Goal: Task Accomplishment & Management: Manage account settings

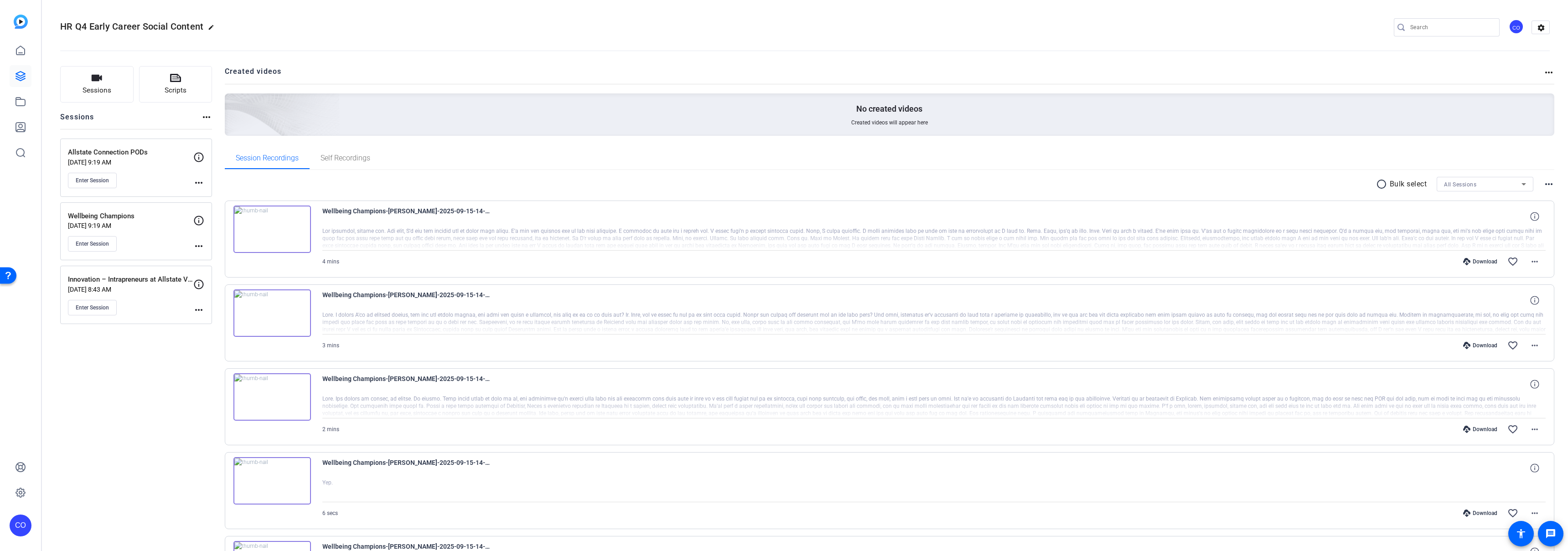
click at [28, 21] on div at bounding box center [21, 89] width 22 height 149
click at [18, 21] on img at bounding box center [20, 21] width 14 height 14
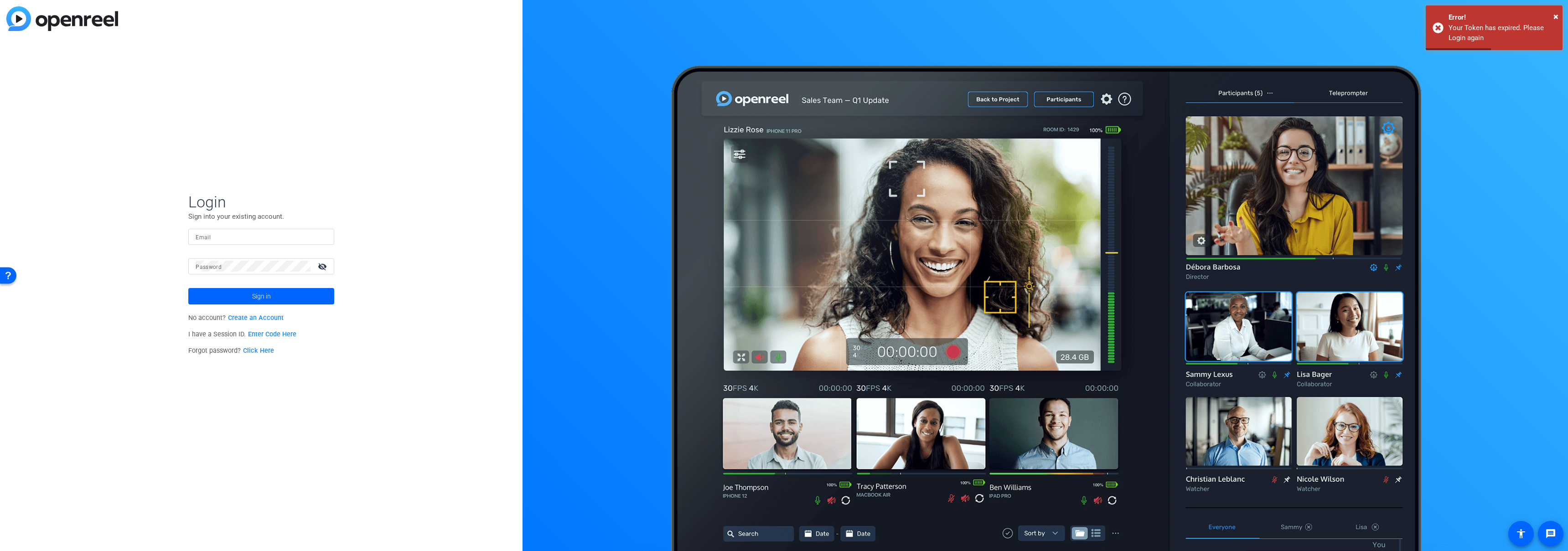
click at [225, 234] on input "Email" at bounding box center [261, 237] width 131 height 11
type input "[EMAIL_ADDRESS][DOMAIN_NAME]"
click at [205, 268] on mat-label "Password" at bounding box center [208, 267] width 26 height 6
click at [188, 288] on button "Sign in" at bounding box center [261, 296] width 146 height 16
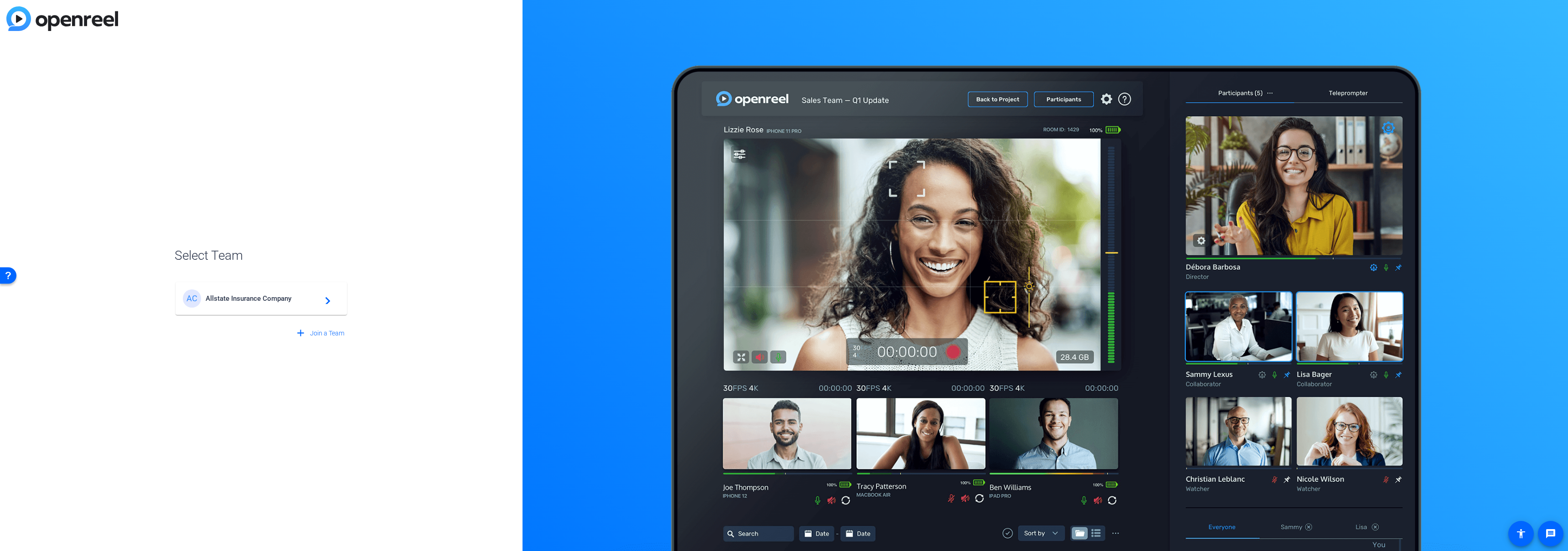
click at [234, 310] on mat-card-content "AC Allstate Insurance Company navigate_next" at bounding box center [261, 299] width 172 height 33
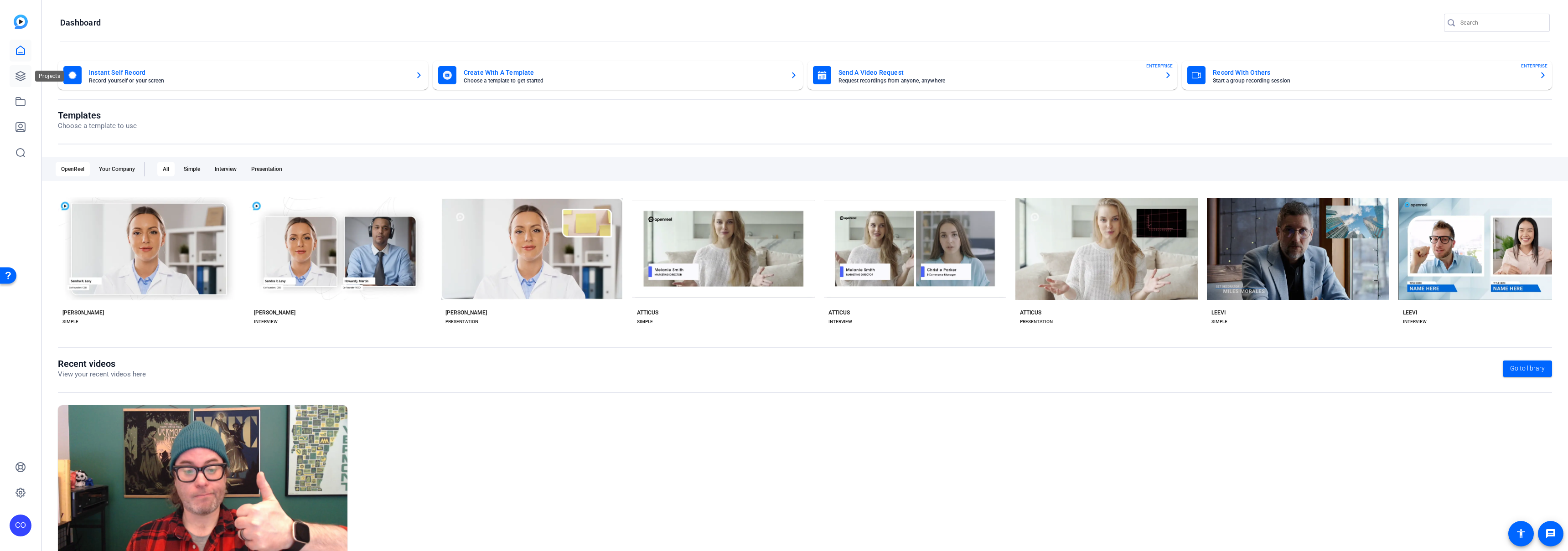
click at [24, 80] on icon at bounding box center [21, 76] width 11 height 11
